Goal: Task Accomplishment & Management: Complete application form

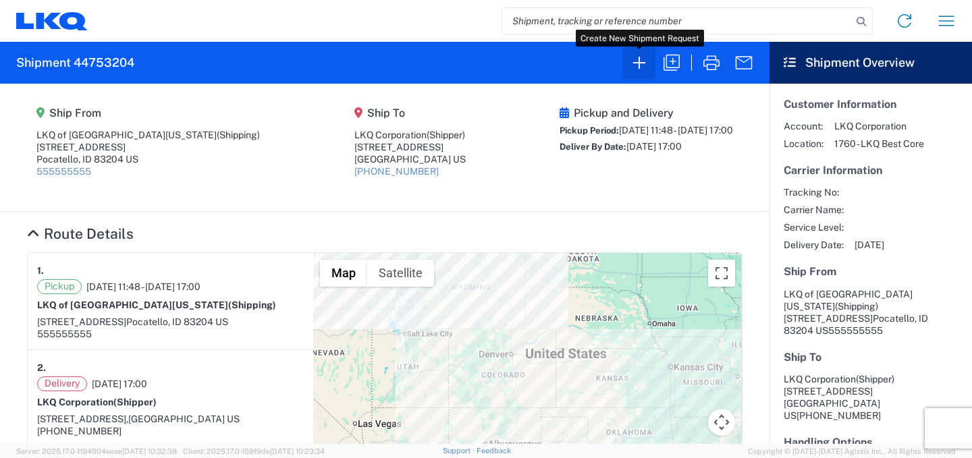
click at [639, 63] on icon "button" at bounding box center [640, 63] width 22 height 22
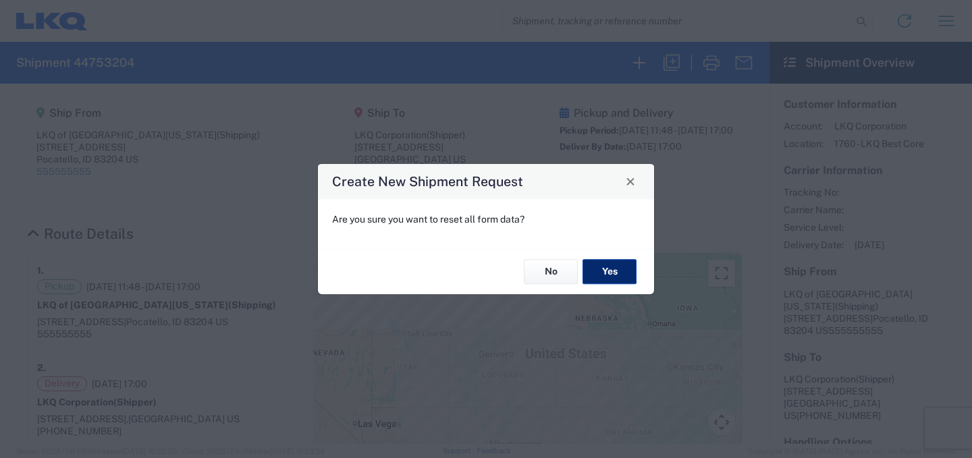
click at [606, 271] on button "Yes" at bounding box center [610, 272] width 54 height 25
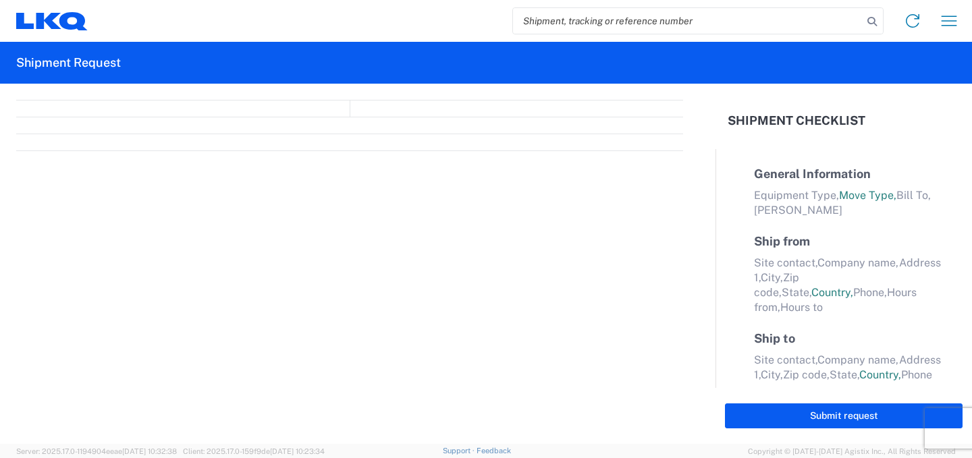
select select "FULL"
select select "LBS"
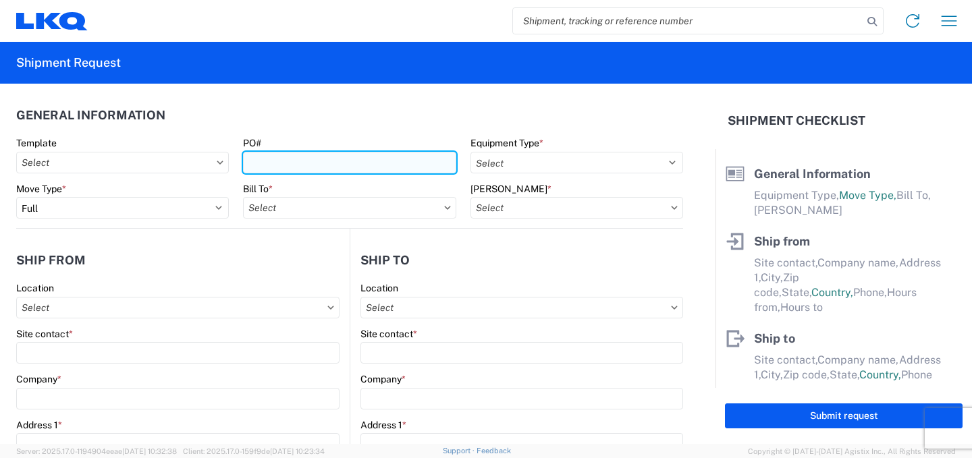
click at [270, 168] on input "PO#" at bounding box center [349, 163] width 213 height 22
type input "T31365"
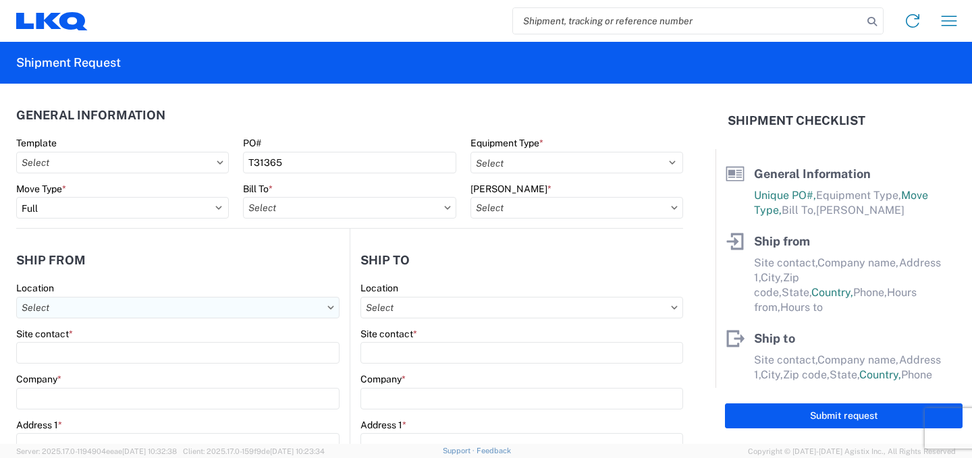
click at [128, 311] on input "Location" at bounding box center [177, 308] width 323 height 22
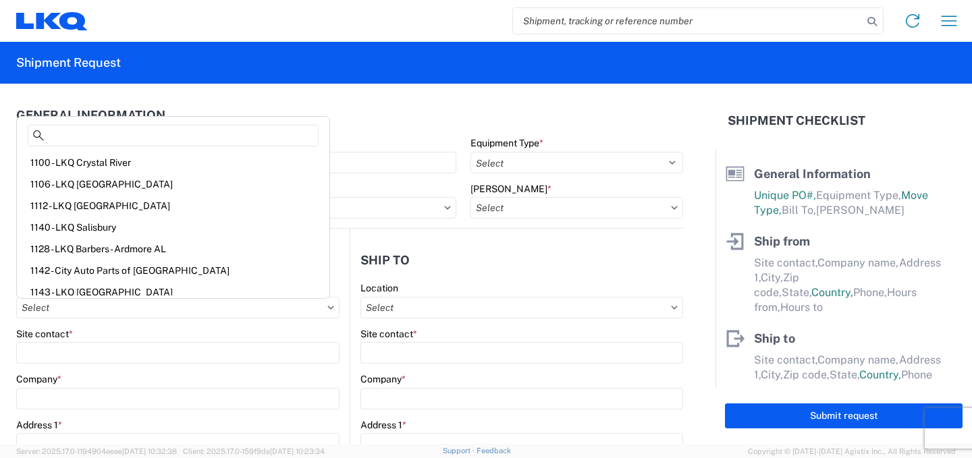
click at [95, 205] on div "1112 - LKQ [GEOGRAPHIC_DATA]" at bounding box center [173, 206] width 307 height 22
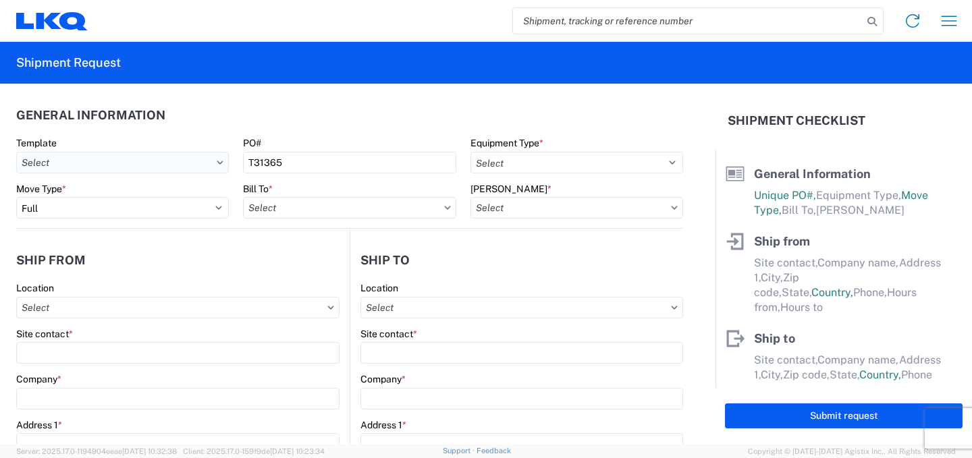
type input "1112 - LKQ [GEOGRAPHIC_DATA]"
type input "LKQ Corporation"
type input "[STREET_ADDRESS]"
type input "[GEOGRAPHIC_DATA]"
type input "30234"
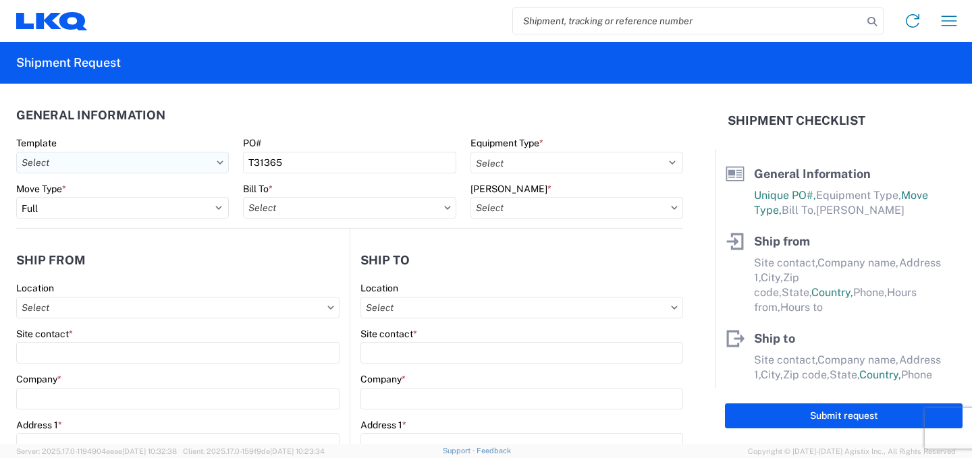
select select "GA"
select select "US"
type input "[PHONE_NUMBER]"
type input "07:00"
type input "17:00"
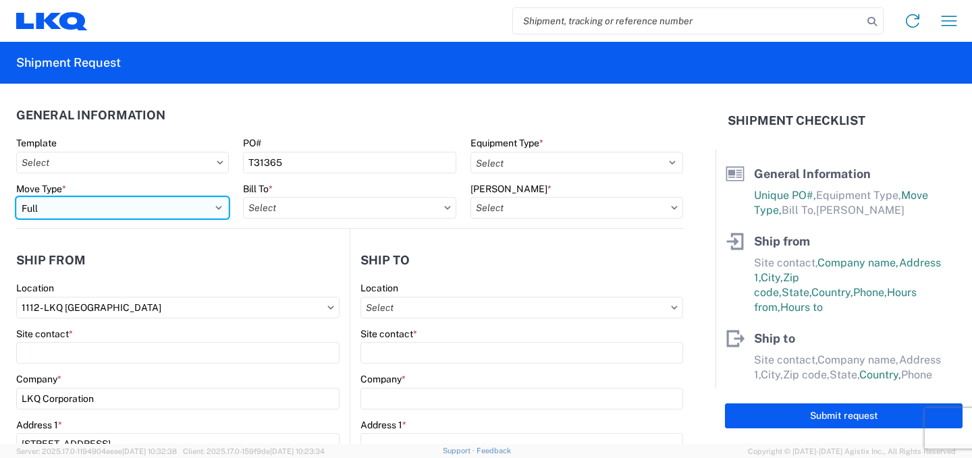
click at [155, 209] on select "Select Full Partial TL" at bounding box center [122, 208] width 213 height 22
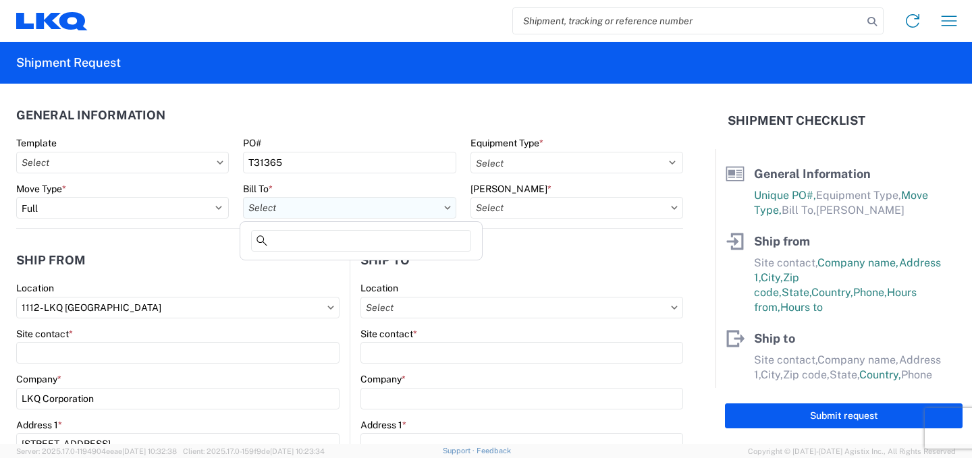
click at [325, 210] on input "Bill To *" at bounding box center [349, 208] width 213 height 22
type input "1750"
click at [304, 269] on div "1750 - LKQ Mid-America" at bounding box center [361, 268] width 236 height 22
type input "1750 - LKQ Mid-America"
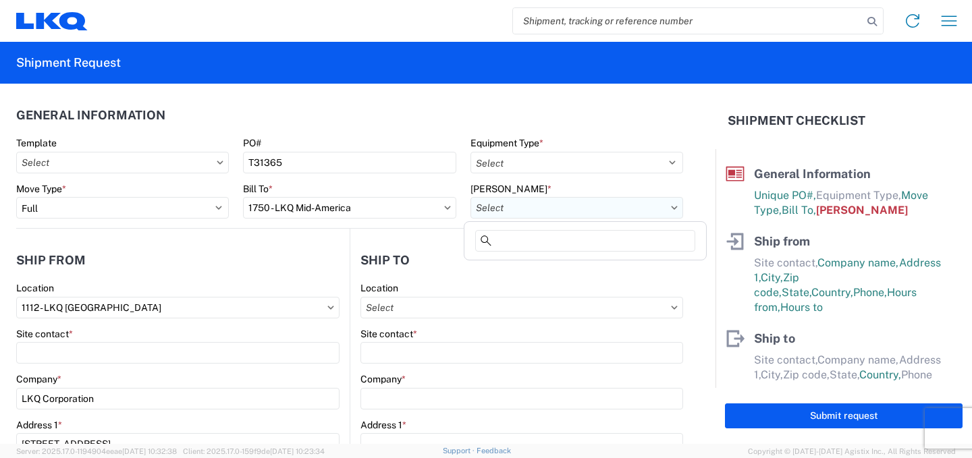
click at [547, 207] on input "[PERSON_NAME] *" at bounding box center [577, 208] width 213 height 22
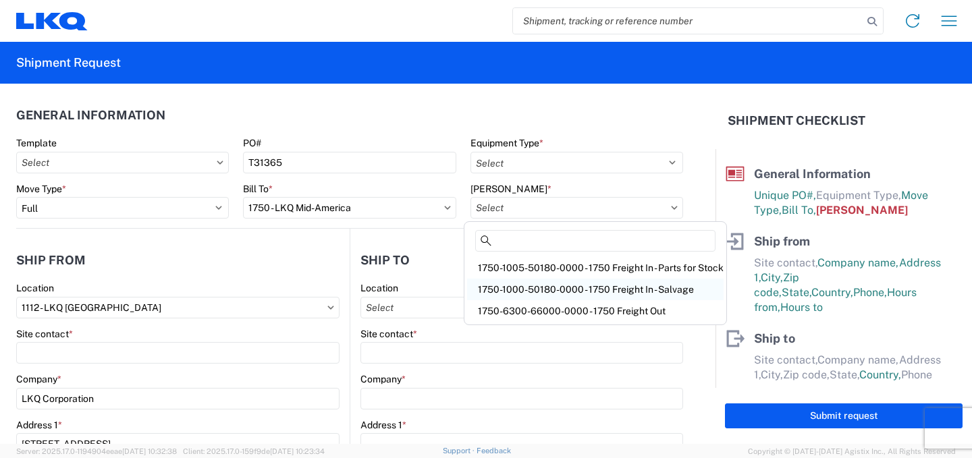
click at [546, 292] on div "1750-1000-50180-0000 - 1750 Freight In - Salvage" at bounding box center [595, 290] width 257 height 22
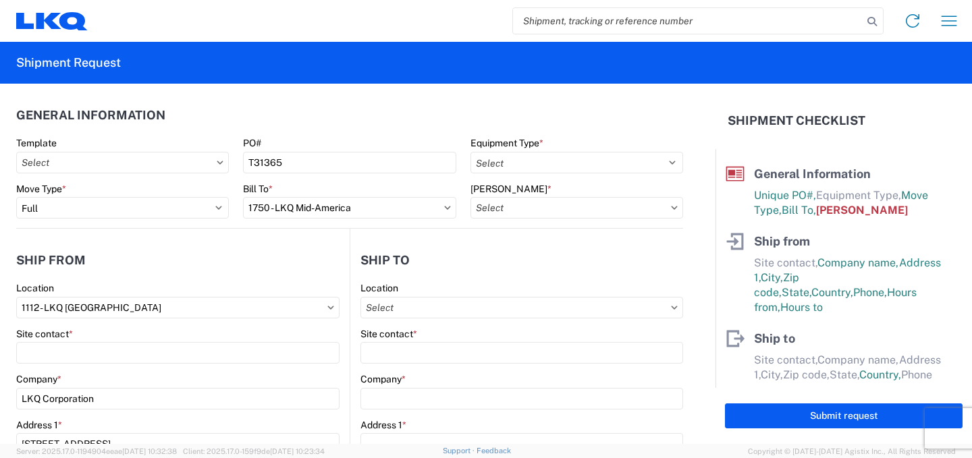
type input "1750-1000-50180-0000 - 1750 Freight In - Salvage"
click at [72, 163] on input "Template" at bounding box center [122, 163] width 213 height 22
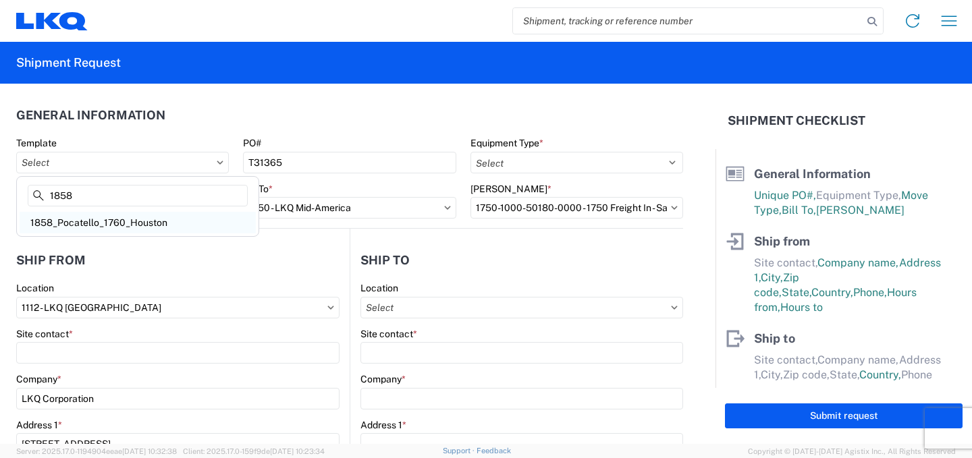
type input "1858"
click at [134, 223] on div "1858_Pocatello_1760_Houston" at bounding box center [138, 223] width 236 height 22
type input "1858_Pocatello_1760_Houston"
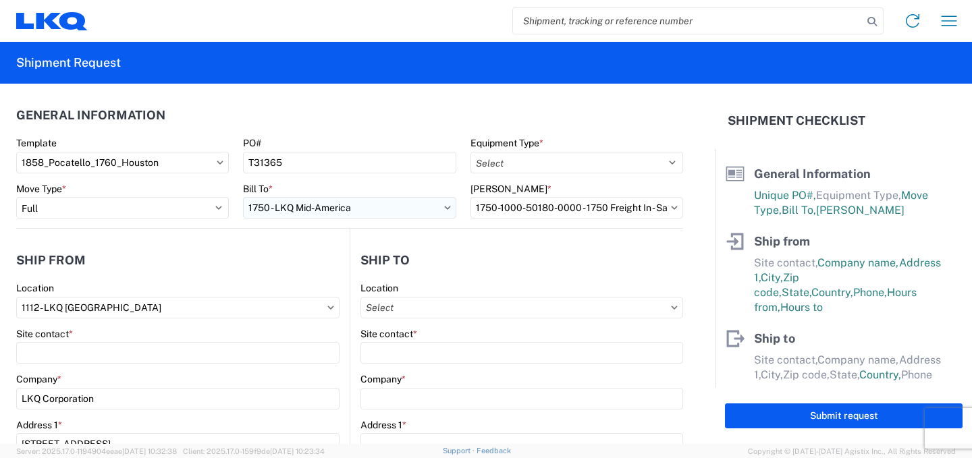
select select
type input "Shipping"
type input "LKQ of [GEOGRAPHIC_DATA][US_STATE]"
type input "[STREET_ADDRESS]"
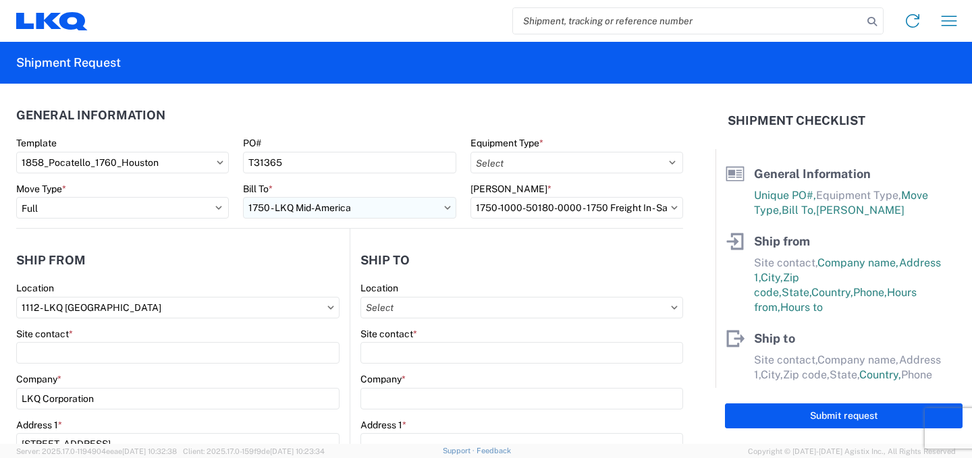
type input "Pocatello"
type input "83204"
type input "Receiving"
type input "LKQ Best Core"
type input "[STREET_ADDRESS]"
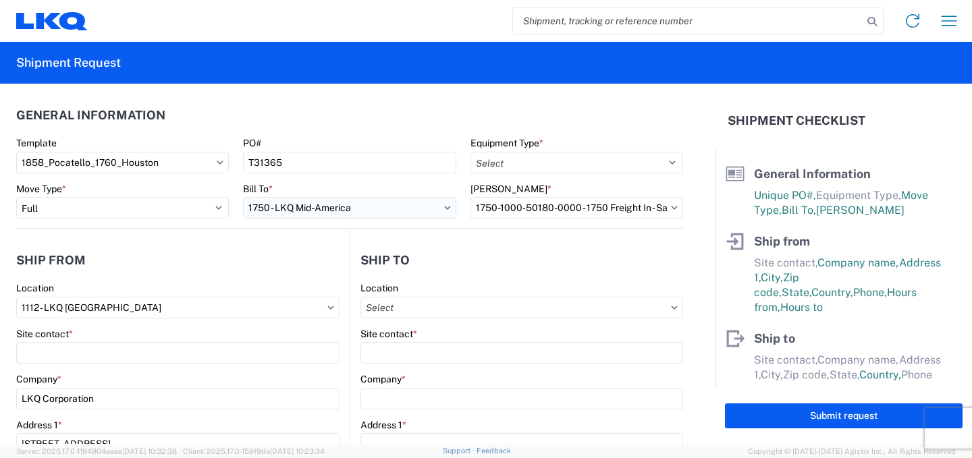
type input "[GEOGRAPHIC_DATA]"
type input "77038"
type input "[DATE]"
type input "42000"
type input "Engines, Transmissions"
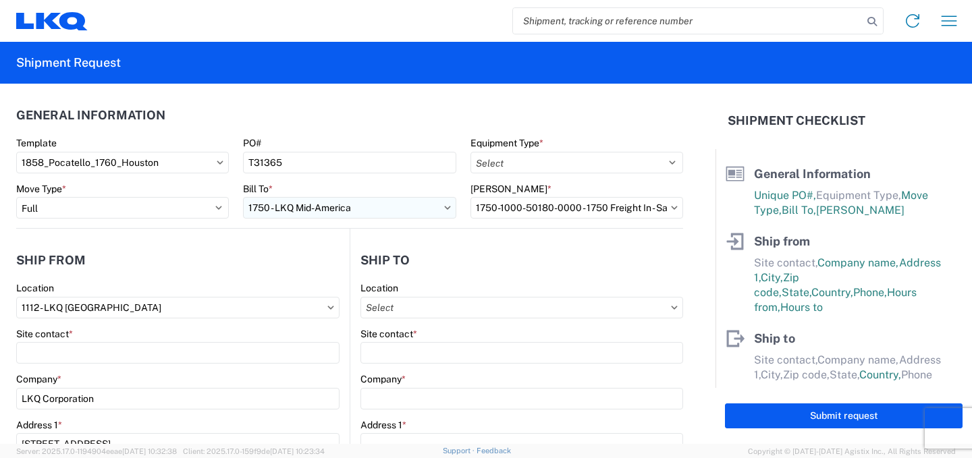
type input "1"
type input "12"
select select "IN"
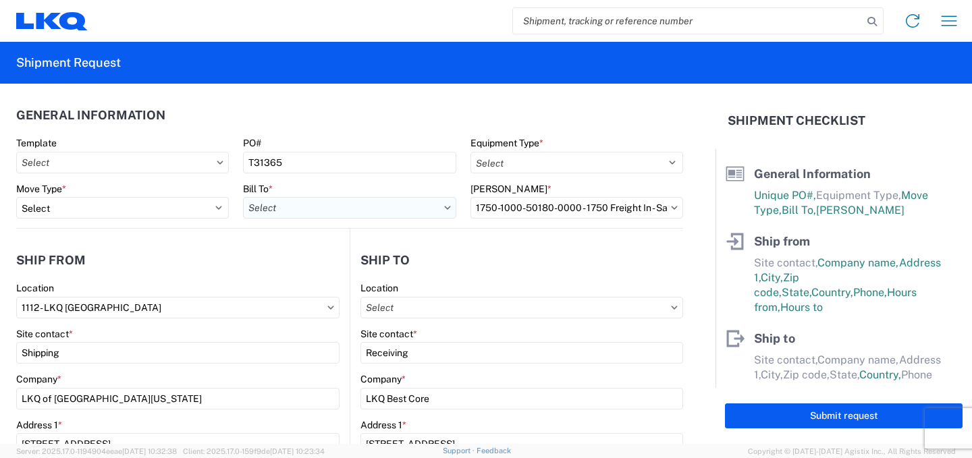
select select "US"
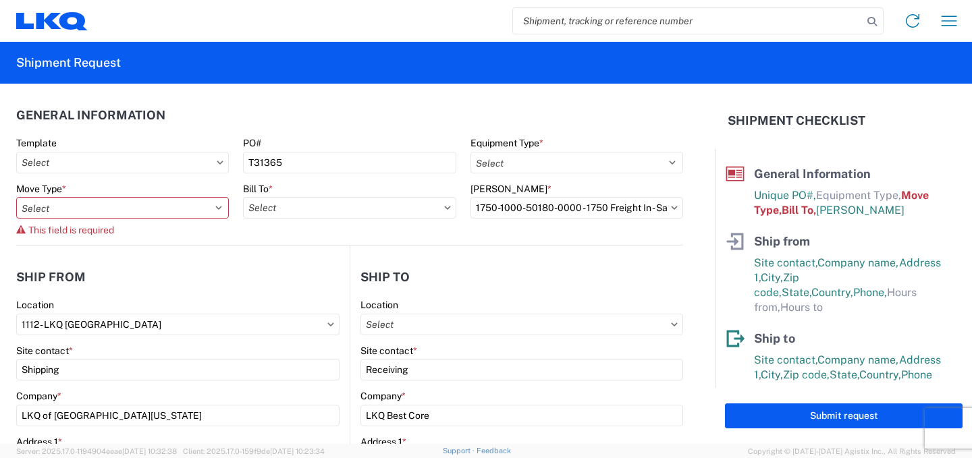
type input "1858 - LKQ of [GEOGRAPHIC_DATA][US_STATE]"
type input "1760 - LKQ Best Core"
type input "1760-1300-50180-0000 - 1760 Freight In - Cores"
click at [183, 163] on input "Template" at bounding box center [122, 163] width 213 height 22
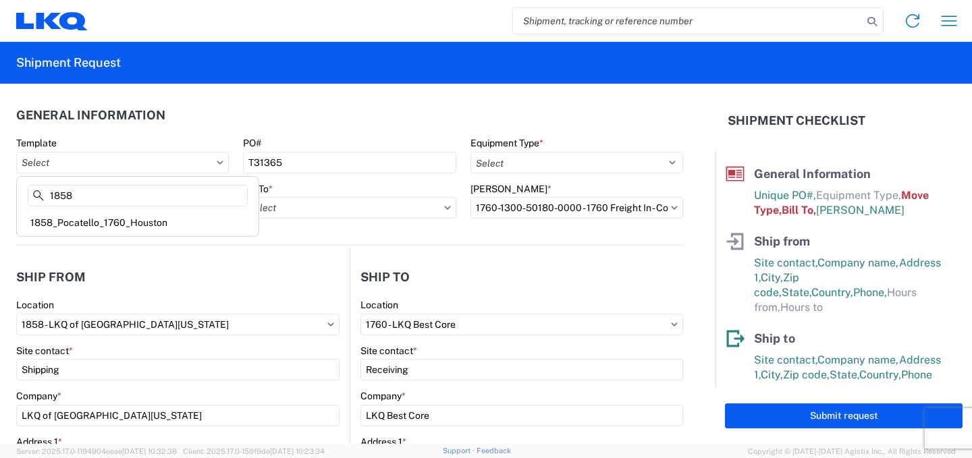
type input "1858"
click at [432, 234] on agx-form-control-wrapper-v2 "Bill To *" at bounding box center [349, 214] width 227 height 63
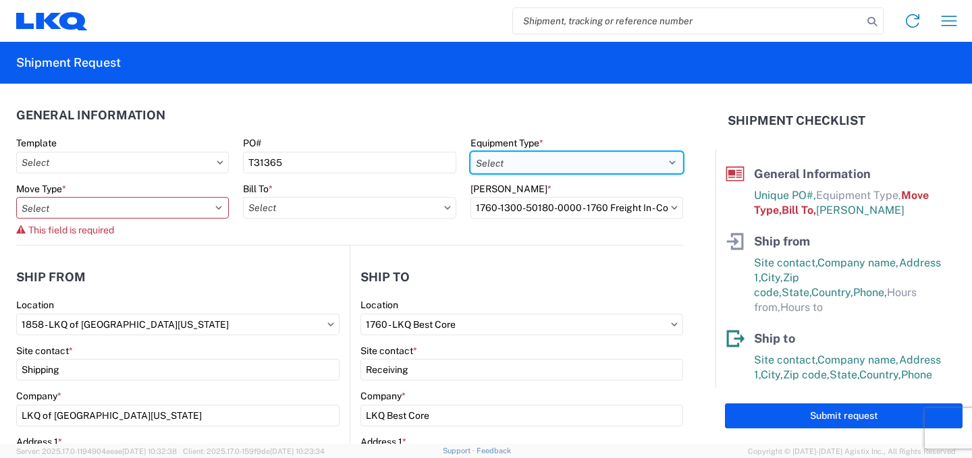
click at [633, 164] on select "Select 53’ Dry Van Flatbed Dropdeck (van) Lowboy (flatbed) Rail" at bounding box center [577, 163] width 213 height 22
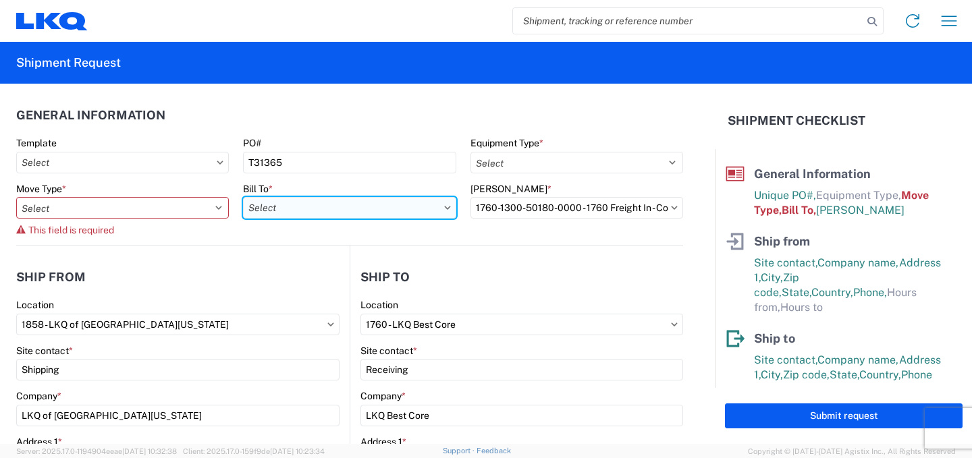
click at [336, 227] on agx-form-control-wrapper-v2 "Bill To *" at bounding box center [349, 214] width 227 height 63
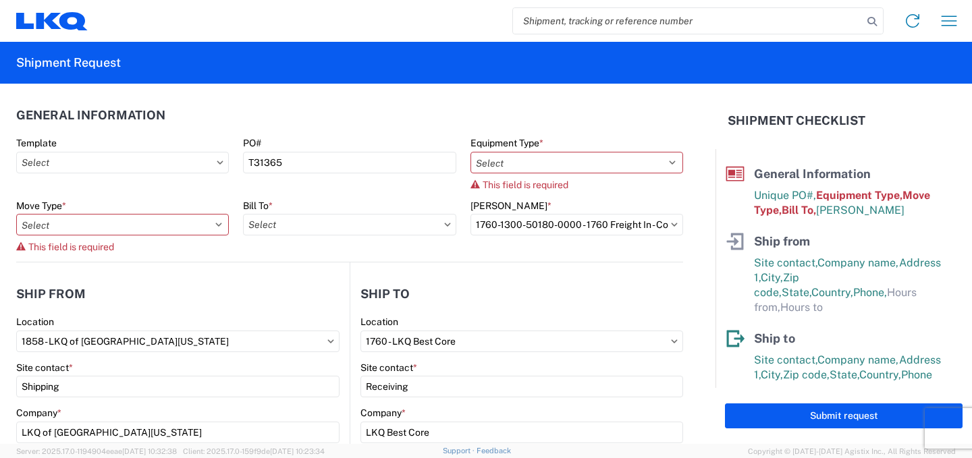
click at [578, 253] on agx-form-control-wrapper-v2 "[PERSON_NAME] * 1760-1300-50180-0000 - 1760 Freight In - Cores" at bounding box center [576, 231] width 227 height 63
click at [376, 226] on input "Bill To *" at bounding box center [349, 225] width 213 height 22
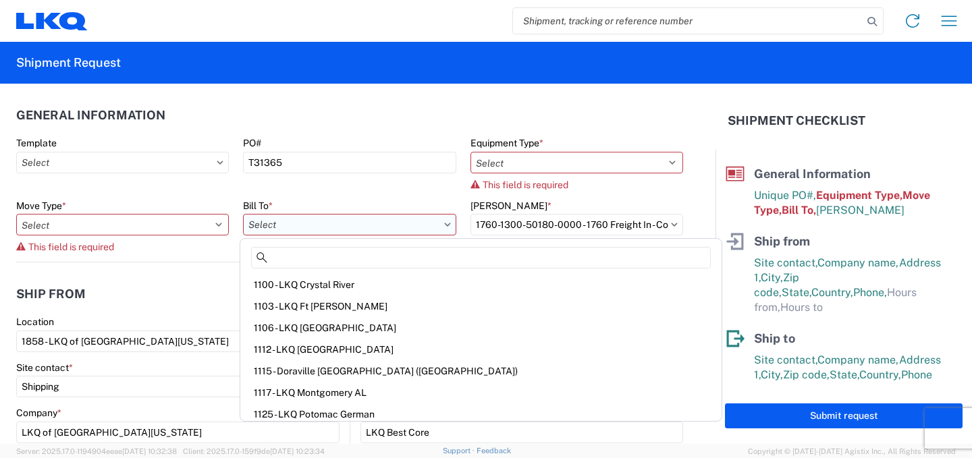
click at [372, 232] on input "Bill To *" at bounding box center [349, 225] width 213 height 22
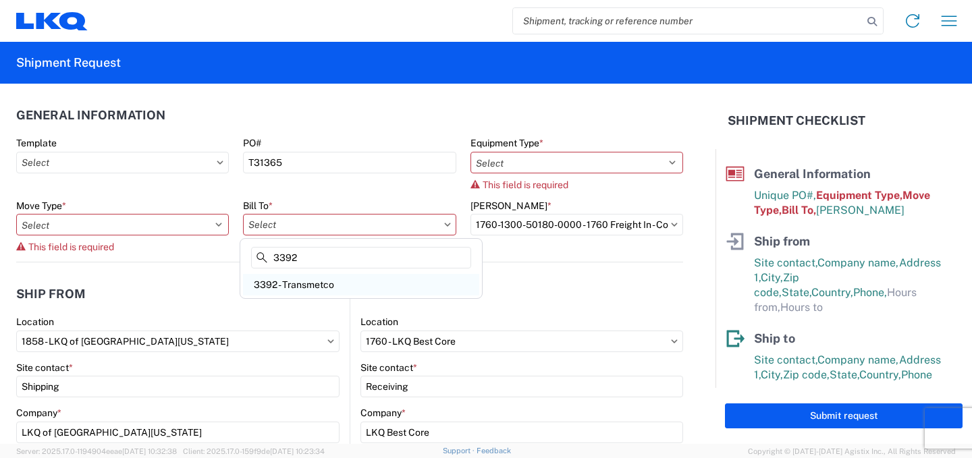
type input "3392"
click at [310, 286] on div "3392 - Transmetco" at bounding box center [361, 285] width 236 height 22
type input "3392 - Transmetco"
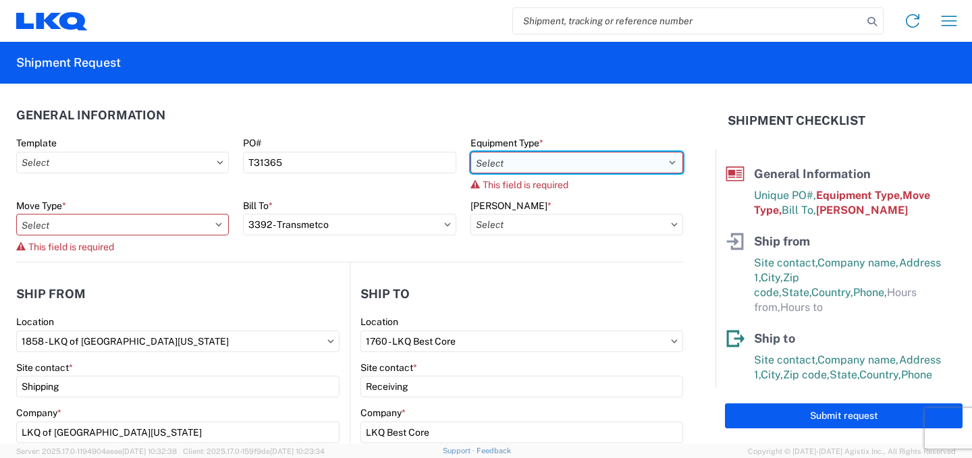
click at [571, 169] on select "Select 53’ Dry Van Flatbed Dropdeck (van) Lowboy (flatbed) Rail" at bounding box center [577, 163] width 213 height 22
select select "STDV"
click at [471, 152] on select "Select 53’ Dry Van Flatbed Dropdeck (van) Lowboy (flatbed) Rail" at bounding box center [577, 163] width 213 height 22
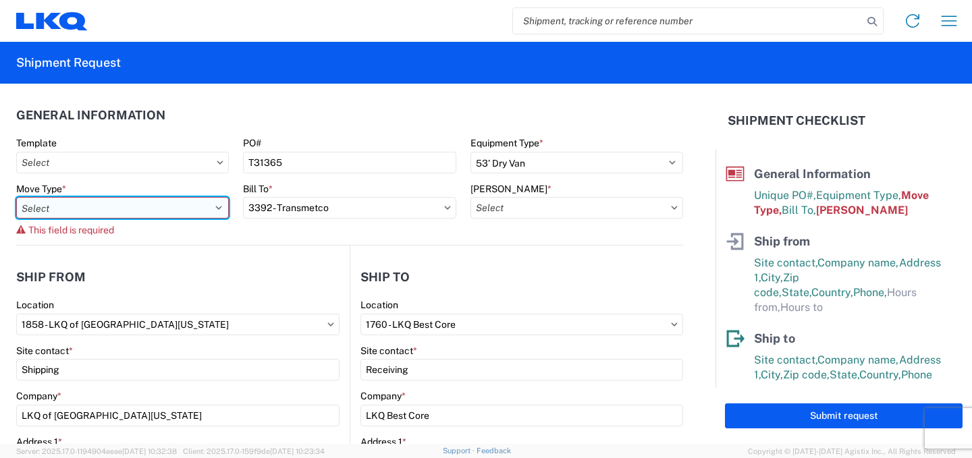
click at [73, 209] on select "Select Full Partial TL" at bounding box center [122, 208] width 213 height 22
select select "FULL"
click at [16, 197] on select "Select Full Partial TL" at bounding box center [122, 208] width 213 height 22
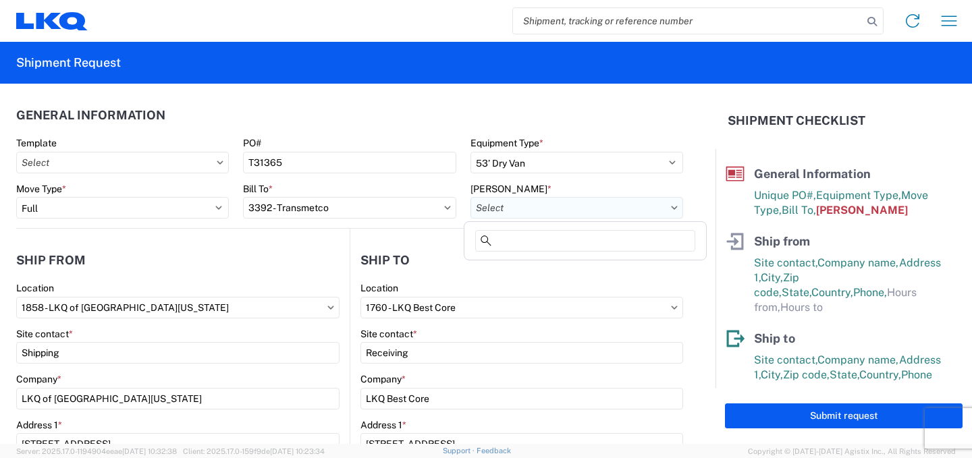
click at [587, 206] on input "[PERSON_NAME] *" at bounding box center [577, 208] width 213 height 22
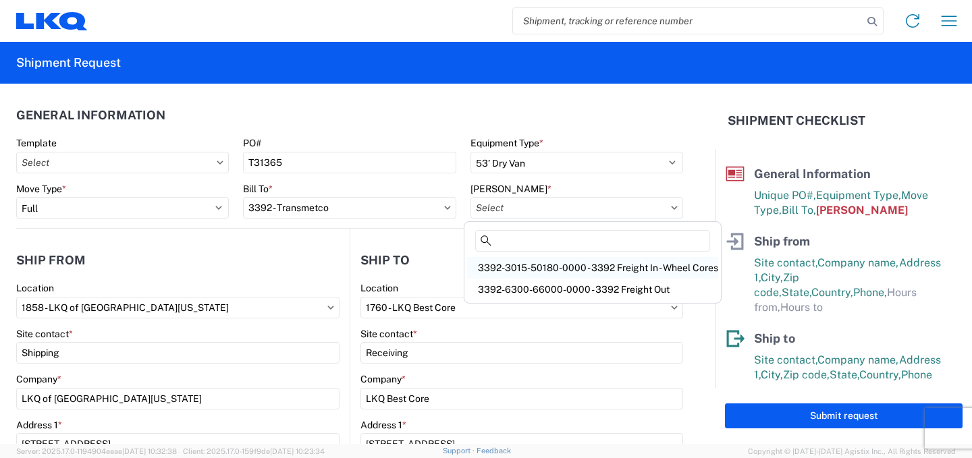
click at [646, 269] on div "3392-3015-50180-0000 - 3392 Freight In - Wheel Cores" at bounding box center [592, 268] width 251 height 22
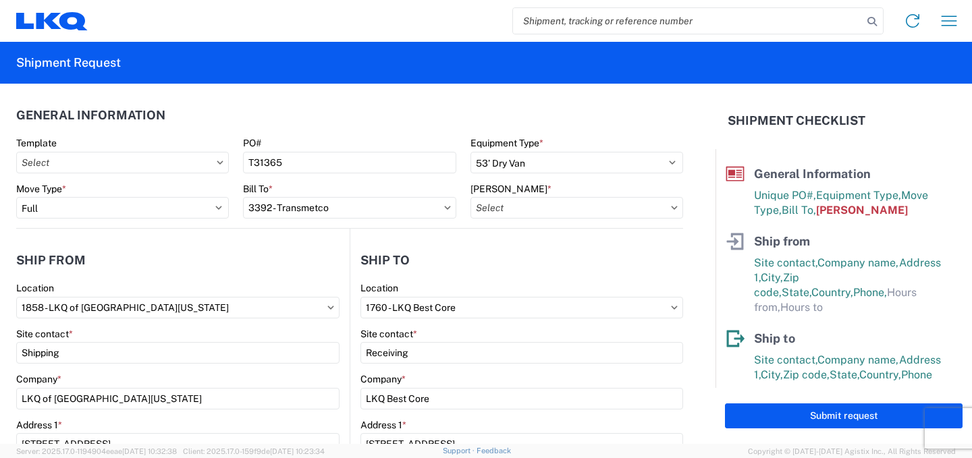
type input "3392-3015-50180-0000 - 3392 Freight In - Wheel Cores"
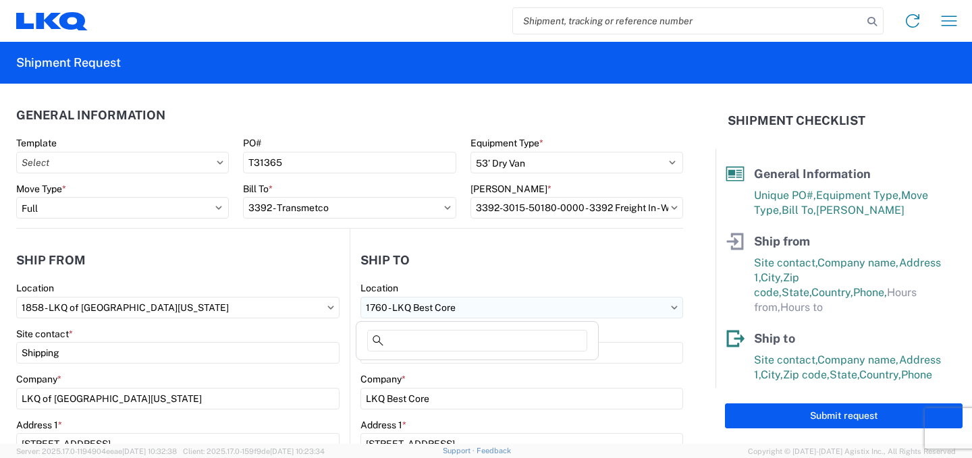
click at [660, 307] on input "1760 - LKQ Best Core" at bounding box center [522, 308] width 323 height 22
type input "3392"
click at [413, 370] on div "3392 - Transmetco" at bounding box center [477, 368] width 236 height 22
type input "3392 - Transmetco"
type input "LKQ Corporation"
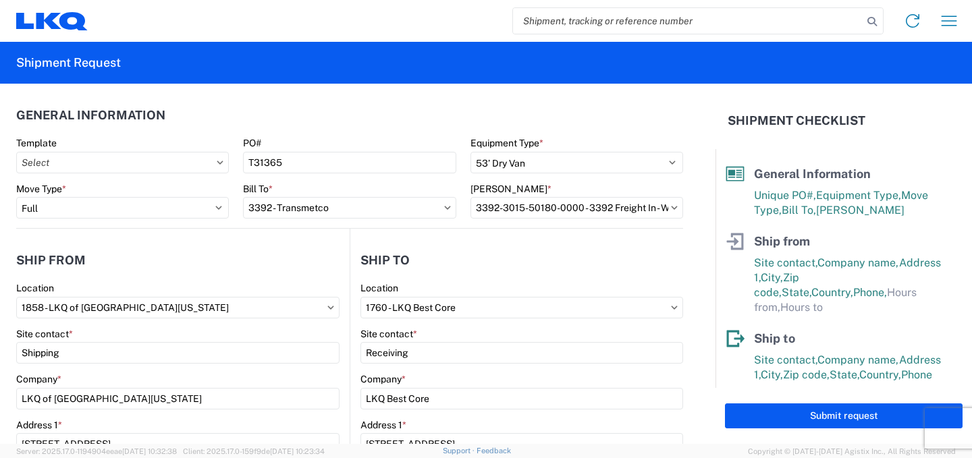
type input "[STREET_ADDRESS]"
type input "Huntington"
type input "46750"
select select "US"
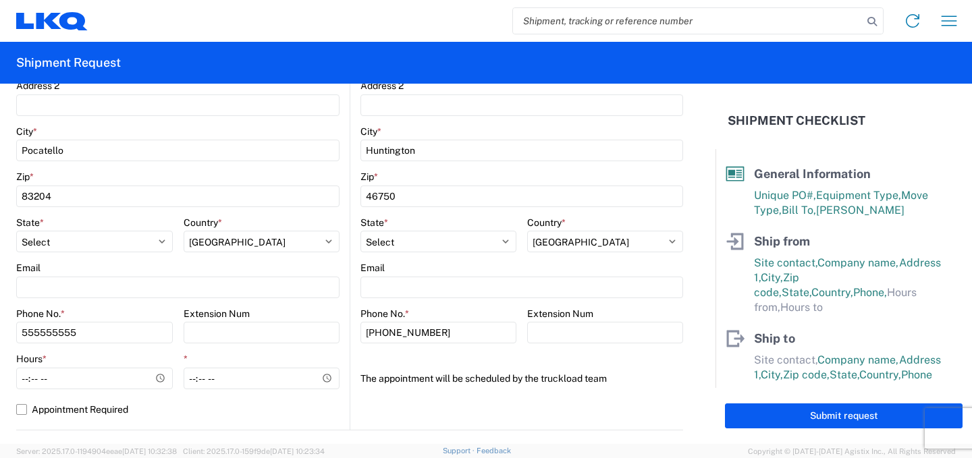
scroll to position [405, 0]
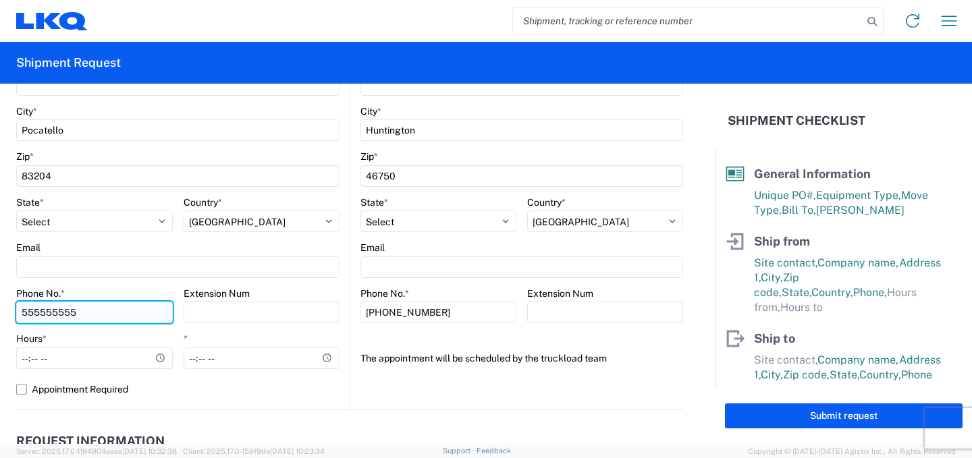
click at [82, 319] on input "555555555" at bounding box center [94, 313] width 157 height 22
type input "5"
type input "2082343816"
type input "[PERSON_NAME]"
type input "lkq of eastern [US_STATE]"
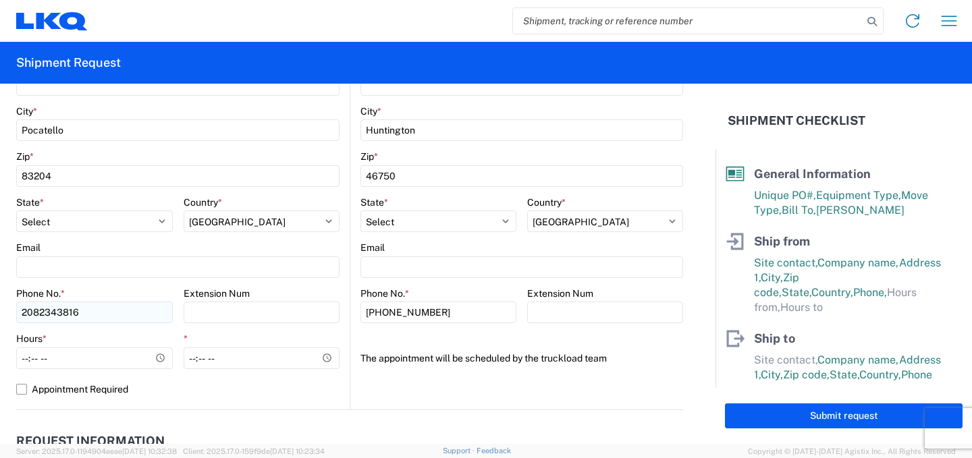
type input "[STREET_ADDRESS]"
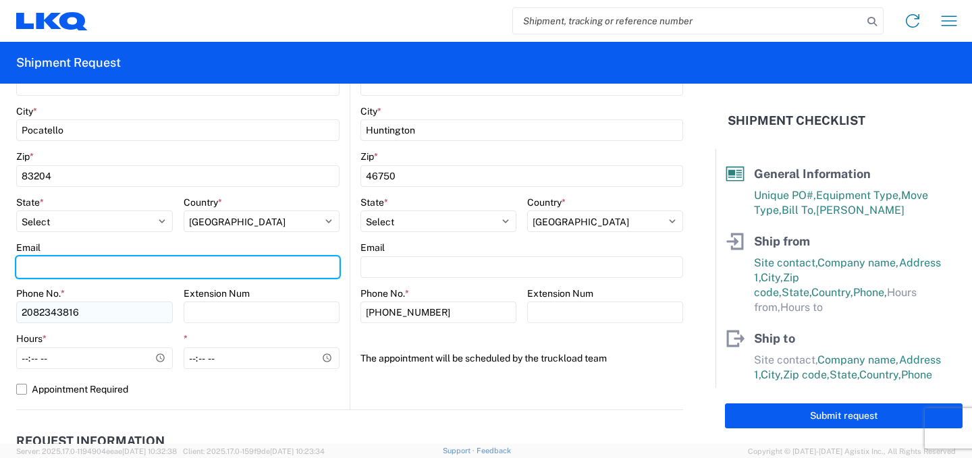
type input "[EMAIL_ADDRESS][DOMAIN_NAME]"
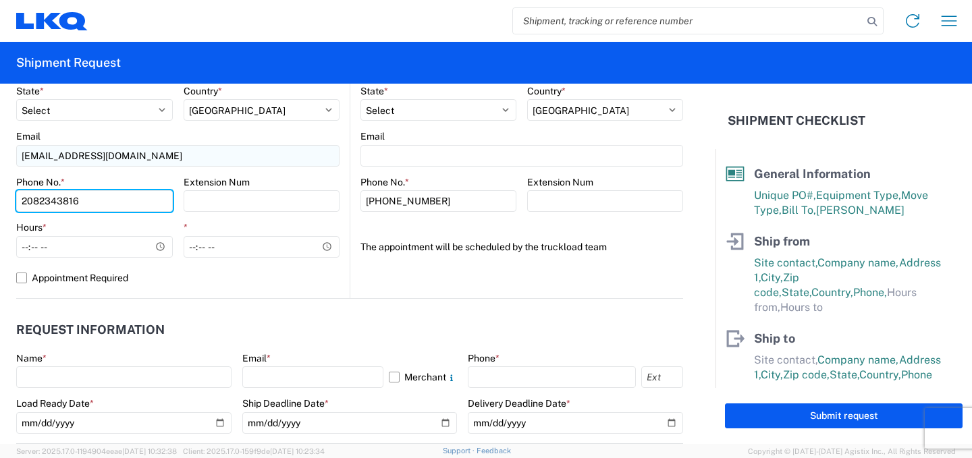
scroll to position [540, 0]
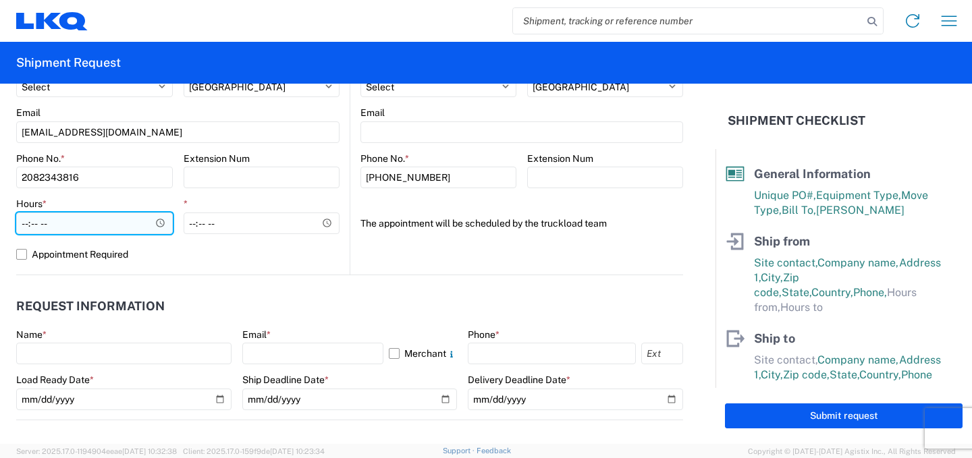
click at [161, 223] on input "Hours *" at bounding box center [94, 224] width 157 height 22
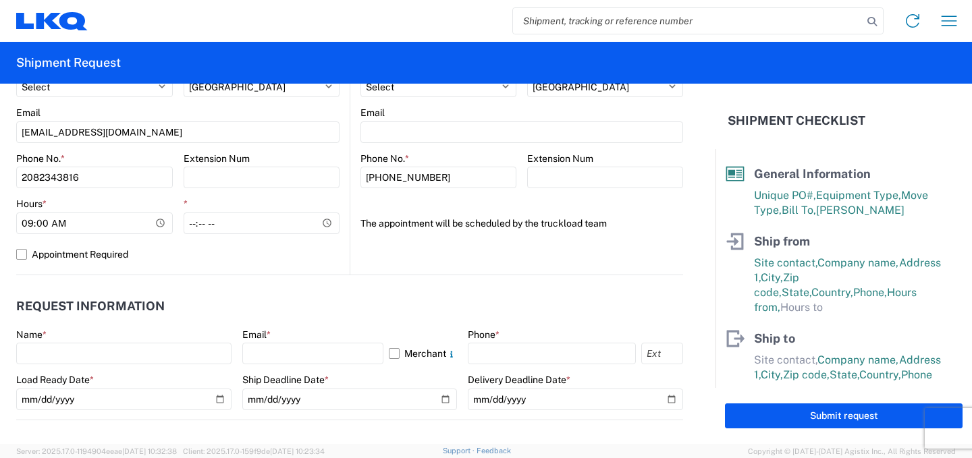
type input "09:00"
click at [284, 269] on div "1858 Location 1858 - LKQ of Eastern [US_STATE] Site contact * [PERSON_NAME] Com…" at bounding box center [177, 8] width 323 height 533
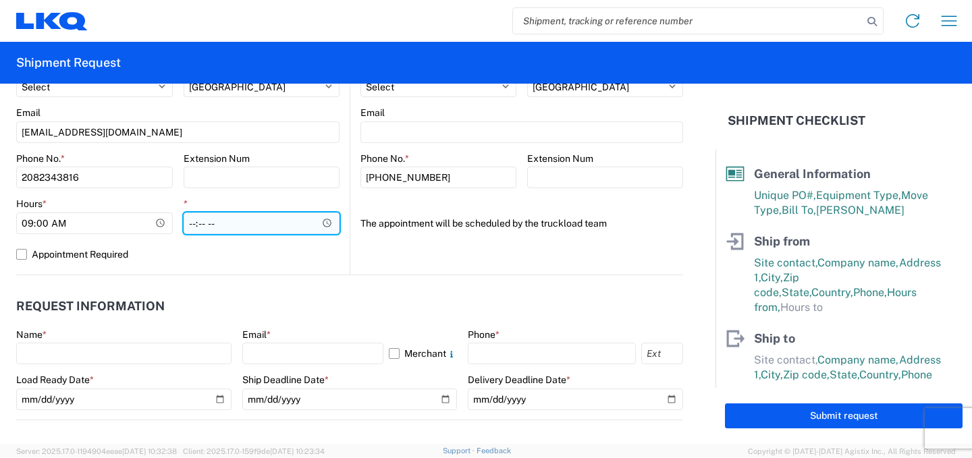
click at [333, 220] on input "*" at bounding box center [262, 224] width 157 height 22
click at [321, 222] on input "*" at bounding box center [262, 224] width 157 height 22
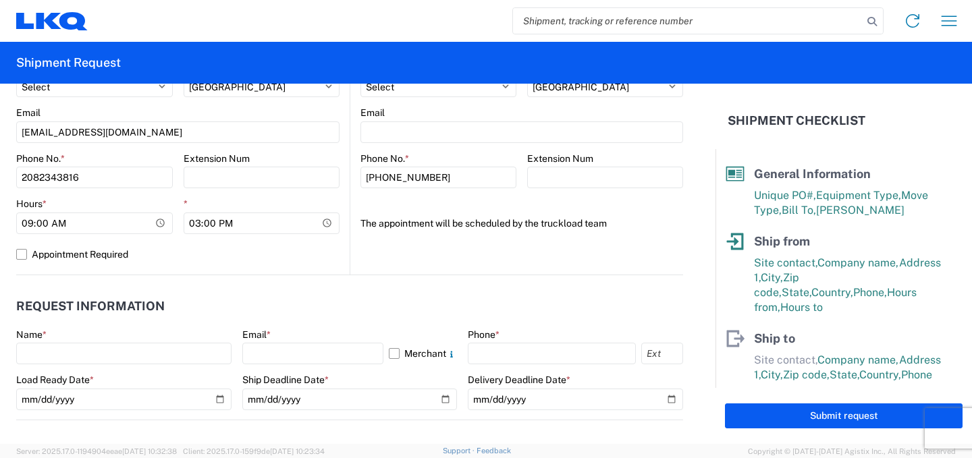
type input "15:00"
click at [355, 323] on agx-form-section "Request Information Name * Email * Merchant Phone * Load Ready Date * [DATE] Sh…" at bounding box center [349, 356] width 667 height 128
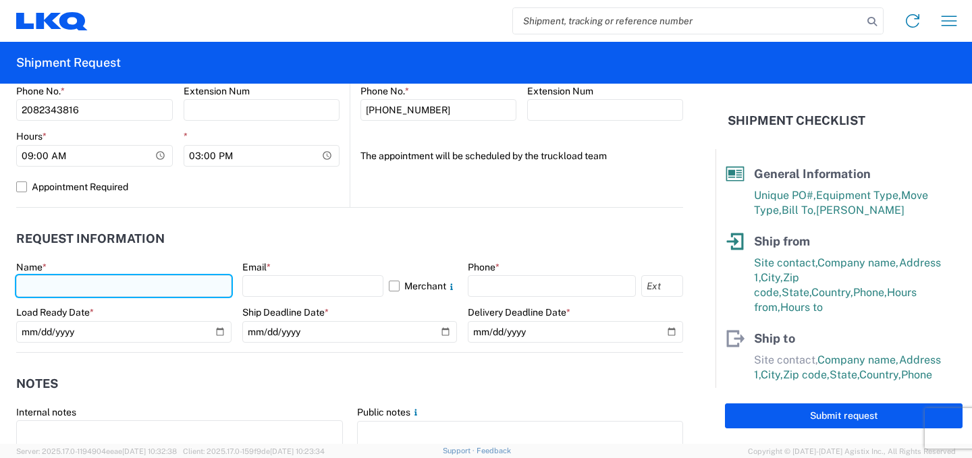
click at [101, 284] on input "text" at bounding box center [123, 286] width 215 height 22
type input "[PERSON_NAME]"
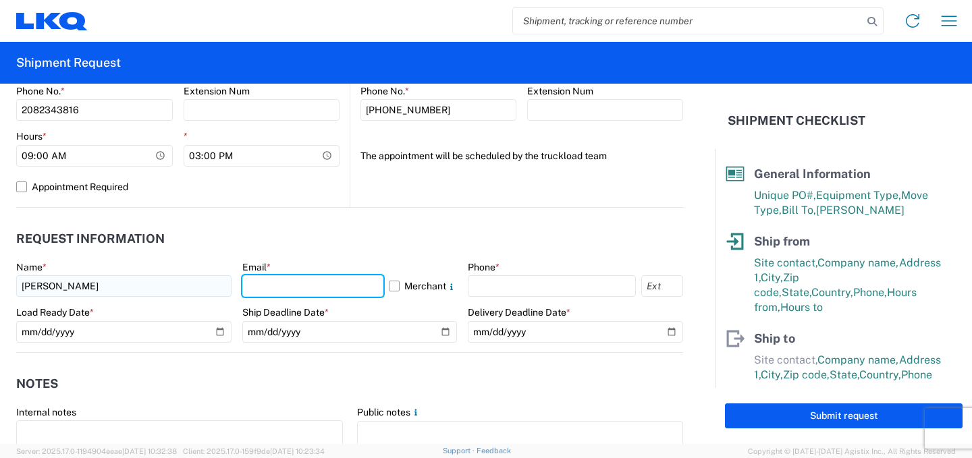
type input "[EMAIL_ADDRESS][DOMAIN_NAME]"
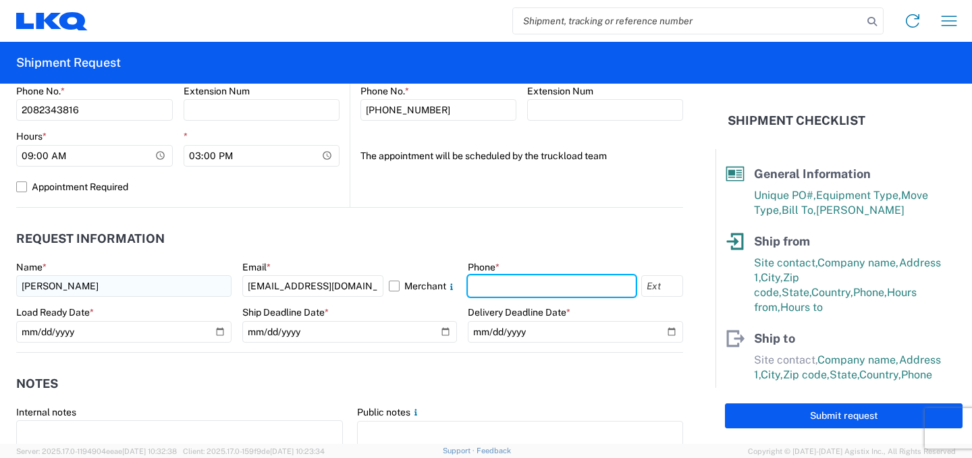
type input "202343816"
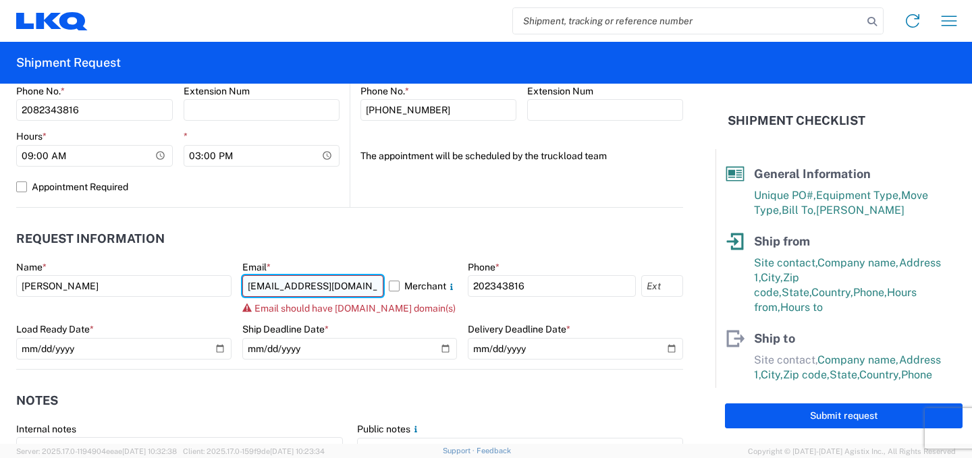
drag, startPoint x: 310, startPoint y: 286, endPoint x: 349, endPoint y: 294, distance: 40.1
click at [310, 286] on input "[EMAIL_ADDRESS][DOMAIN_NAME]" at bounding box center [313, 286] width 142 height 22
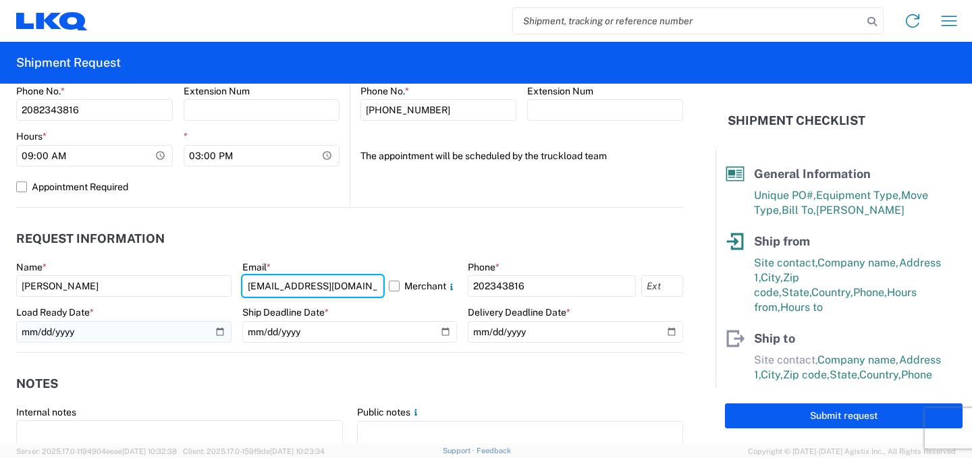
type input "[EMAIL_ADDRESS][DOMAIN_NAME]"
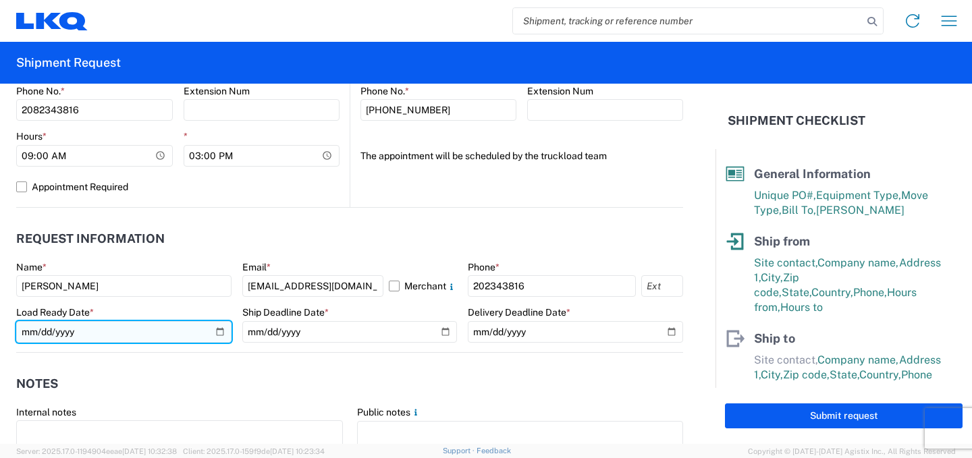
click at [210, 334] on input "[DATE]" at bounding box center [123, 332] width 215 height 22
type input "[DATE]"
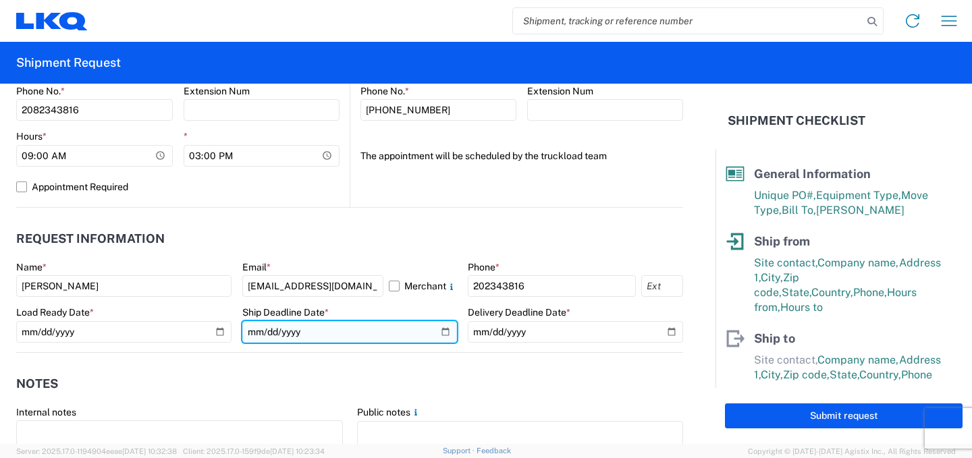
click at [438, 332] on input "date" at bounding box center [349, 332] width 215 height 22
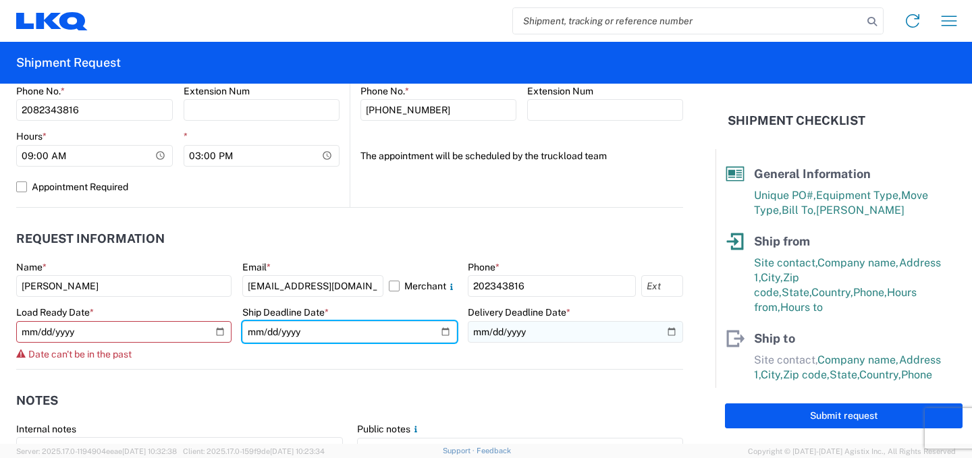
type input "[DATE]"
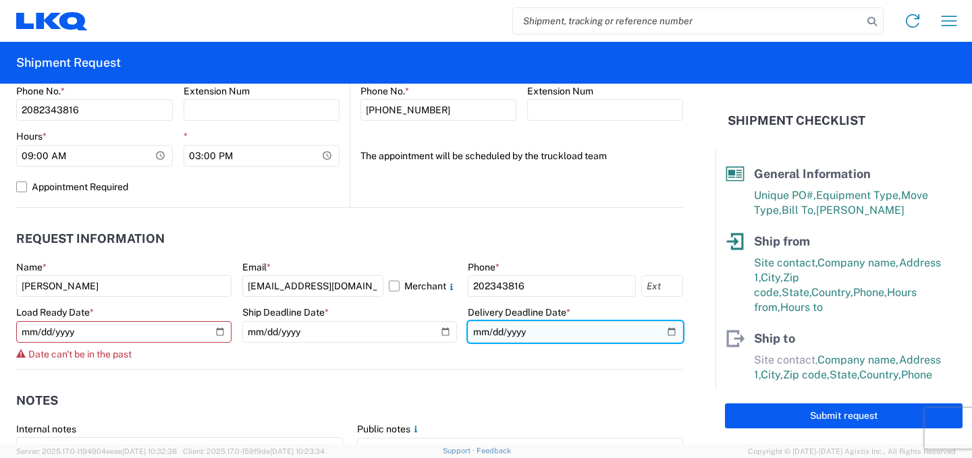
click at [656, 328] on input "date" at bounding box center [575, 332] width 215 height 22
type input "[DATE]"
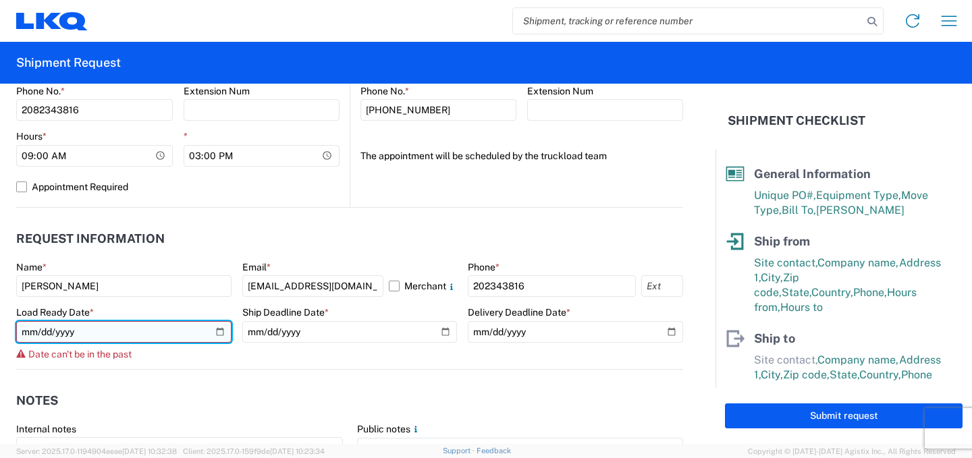
click at [214, 330] on input "[DATE]" at bounding box center [123, 332] width 215 height 22
type input "[DATE]"
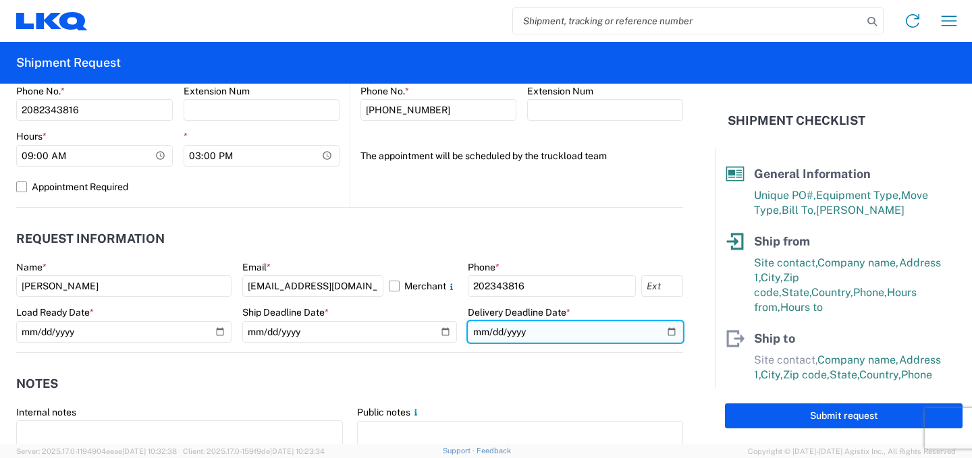
click at [658, 333] on input "[DATE]" at bounding box center [575, 332] width 215 height 22
click at [621, 373] on header "Notes" at bounding box center [349, 384] width 667 height 30
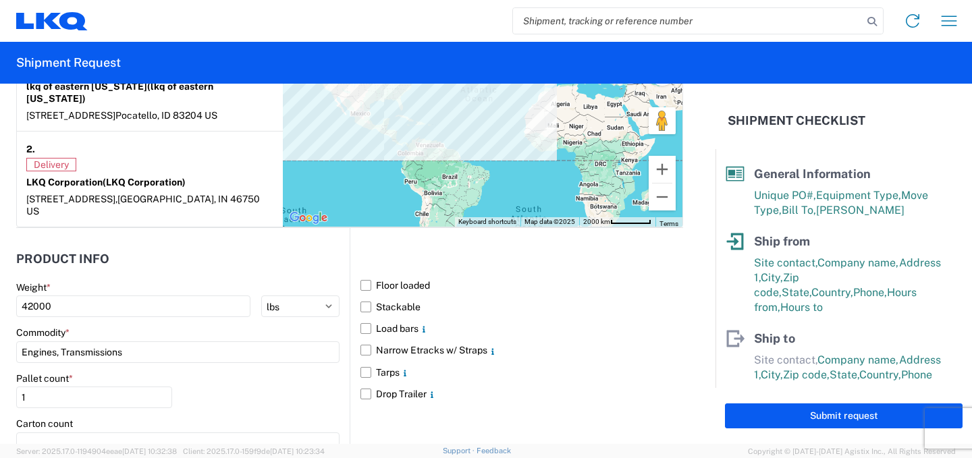
scroll to position [1148, 0]
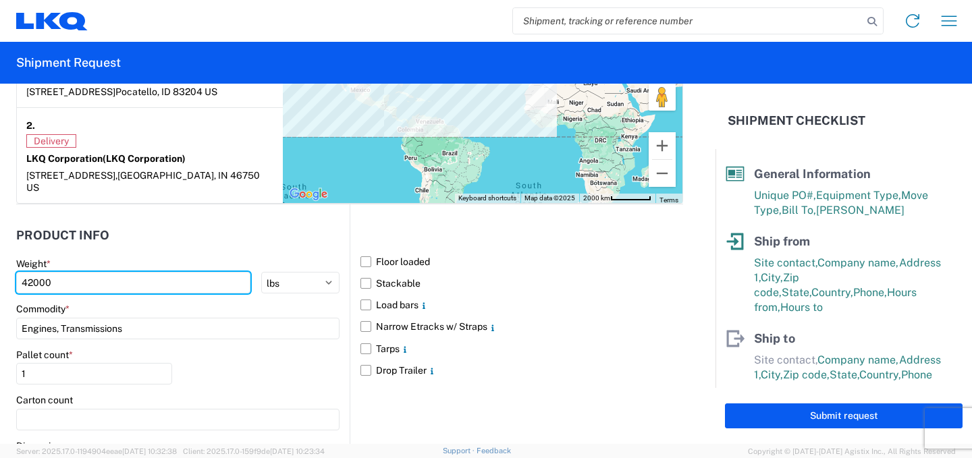
drag, startPoint x: 79, startPoint y: 261, endPoint x: 0, endPoint y: 271, distance: 79.6
click at [0, 271] on form "General Information Template PO# T31365 Equipment Type * Select 53’ Dry Van Fla…" at bounding box center [358, 264] width 716 height 361
type input "37729"
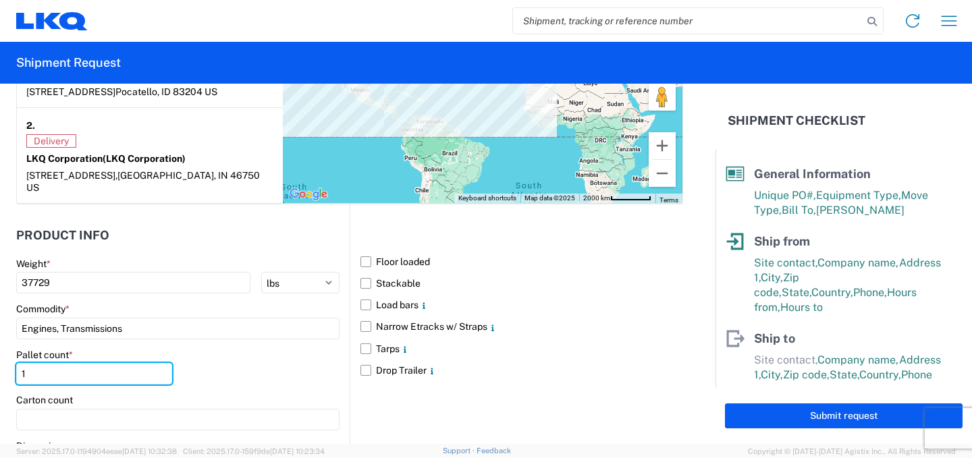
click at [0, 361] on form "General Information Template PO# T31365 Equipment Type * Select 53’ Dry Van Fla…" at bounding box center [358, 264] width 716 height 361
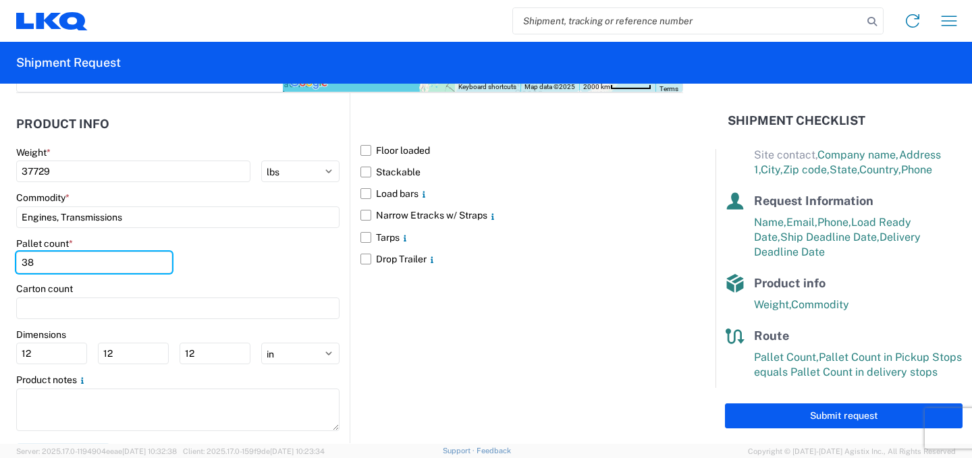
scroll to position [211, 0]
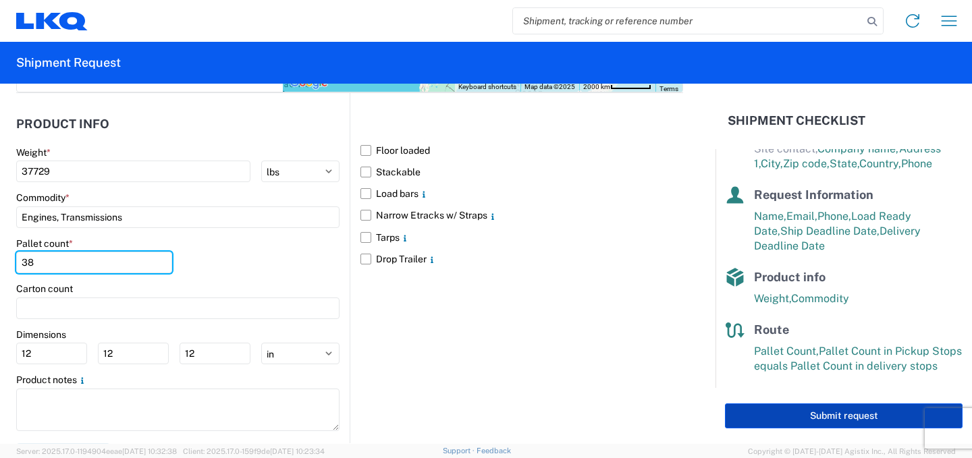
type input "38"
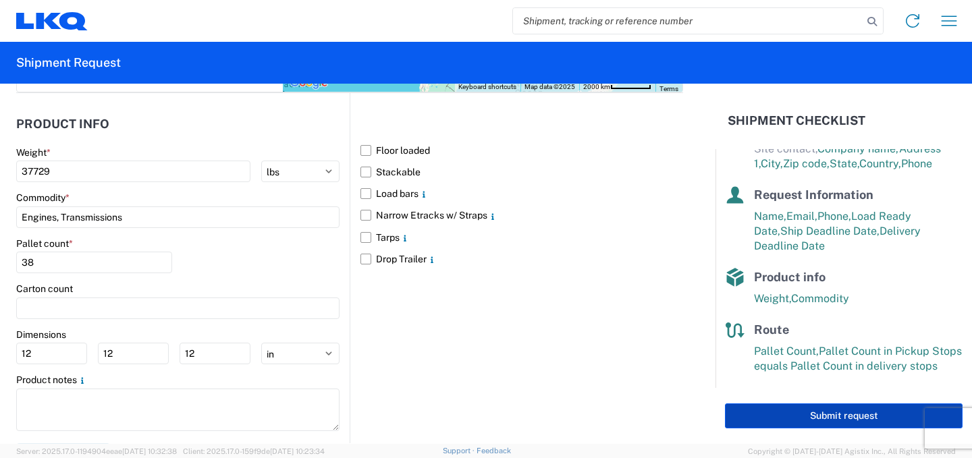
click at [819, 417] on button "Submit request" at bounding box center [844, 416] width 238 height 25
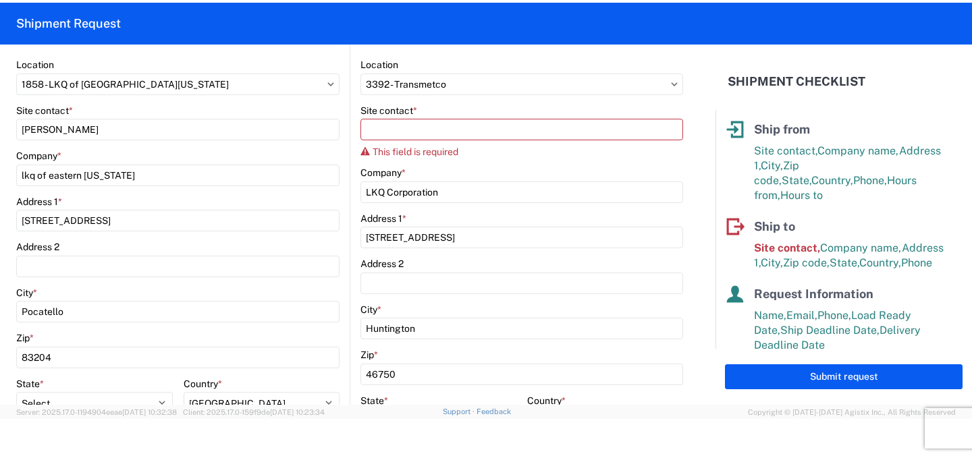
scroll to position [111, 0]
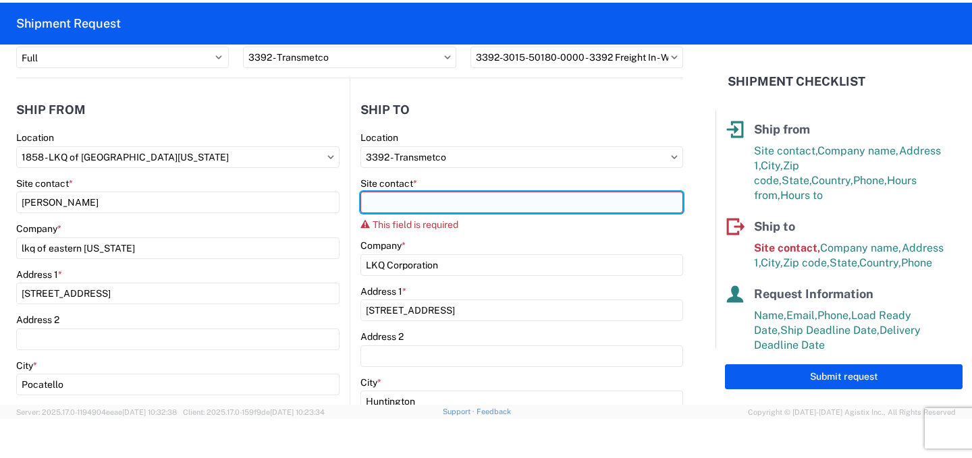
click at [449, 202] on input "Site contact *" at bounding box center [522, 203] width 323 height 22
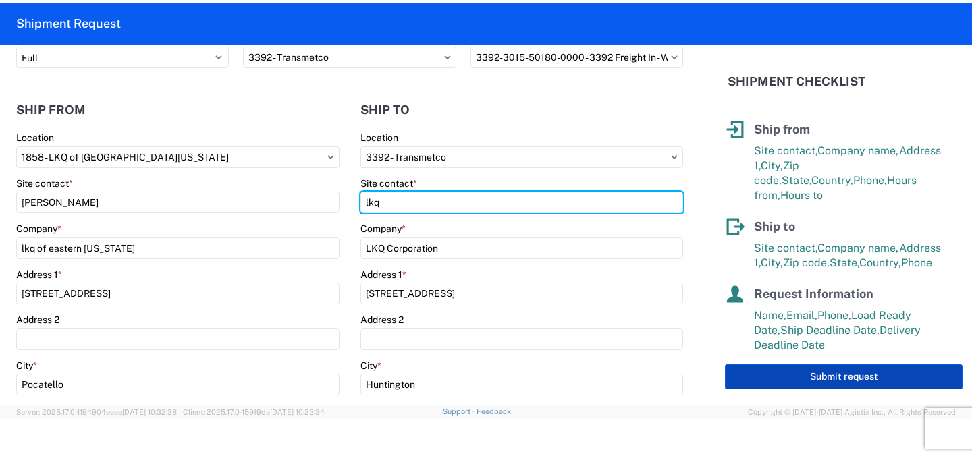
type input "lkq"
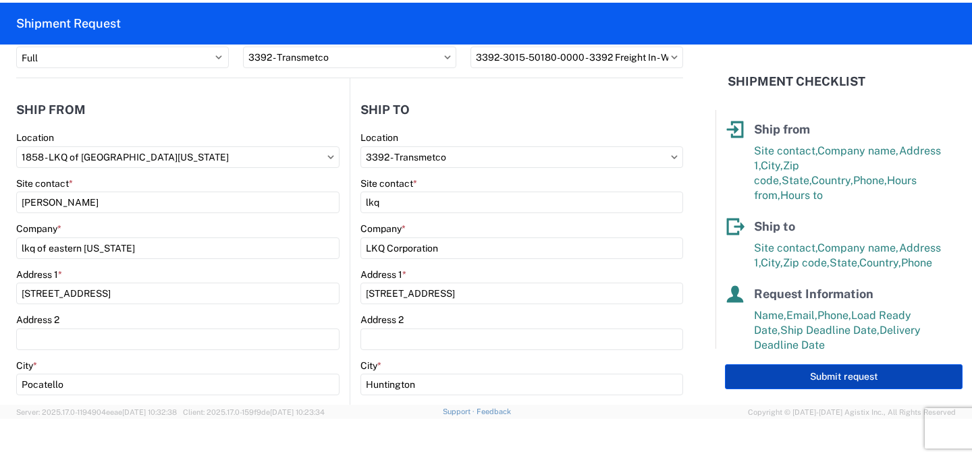
click at [856, 379] on button "Submit request" at bounding box center [844, 377] width 238 height 25
